Goal: Information Seeking & Learning: Learn about a topic

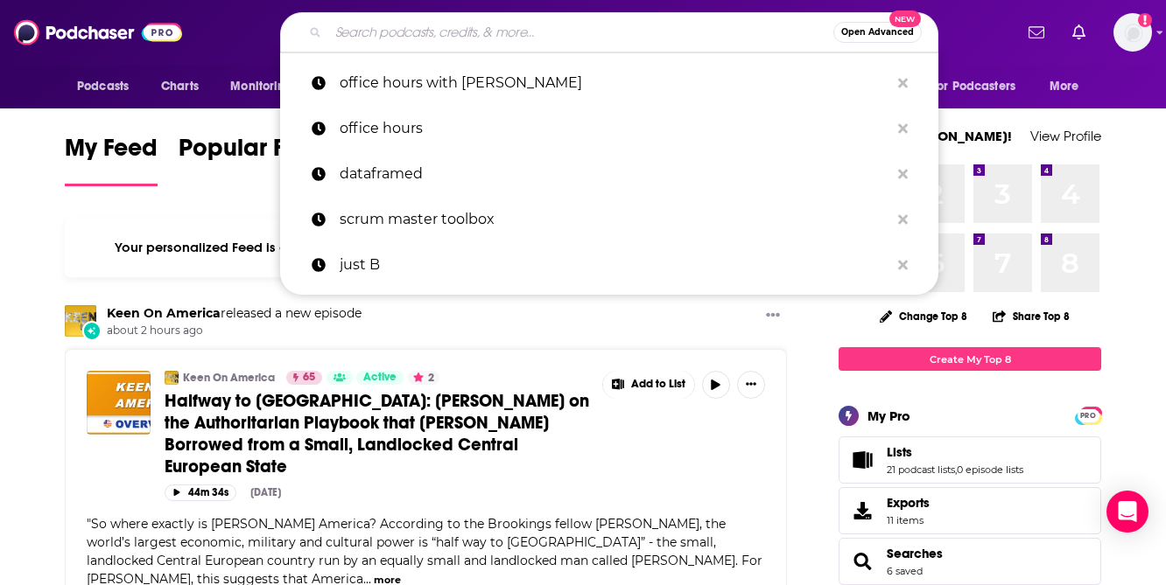
click at [402, 32] on input "Search podcasts, credits, & more..." at bounding box center [580, 32] width 505 height 28
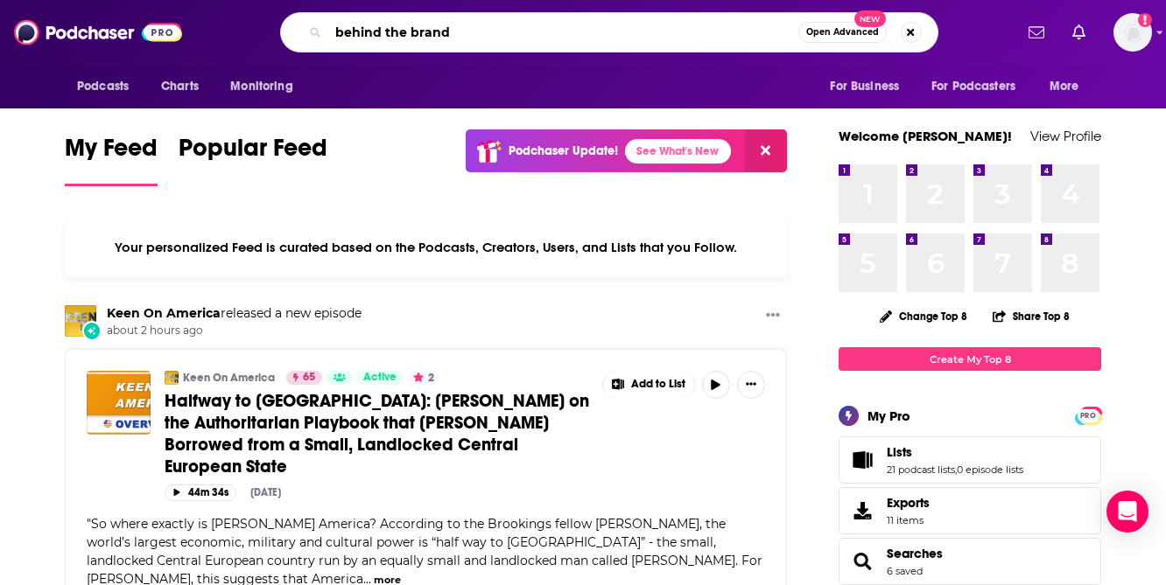
type input "behind the brand"
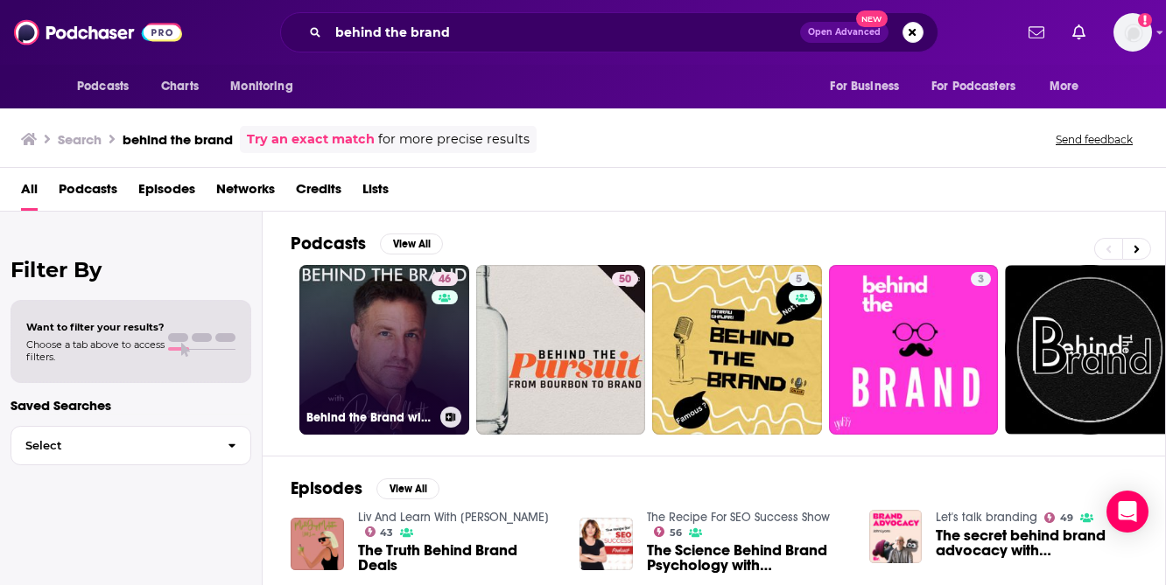
click at [334, 368] on link "46 Behind the Brand with [PERSON_NAME]" at bounding box center [384, 350] width 170 height 170
